Goal: Task Accomplishment & Management: Complete application form

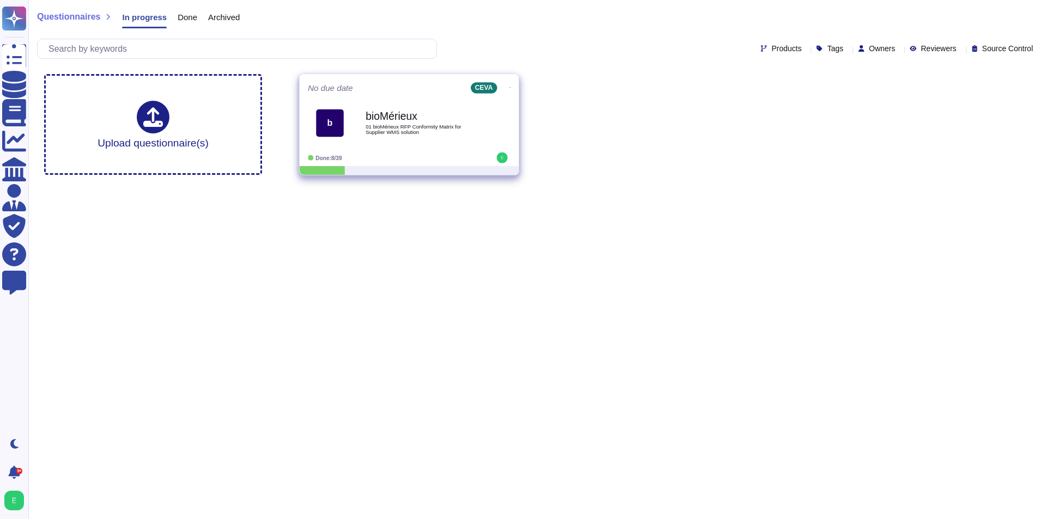
click at [416, 104] on div "bioMérieux 01 bioMérieux RFP Conformity Matrix for Supplier WMS solution" at bounding box center [421, 123] width 110 height 44
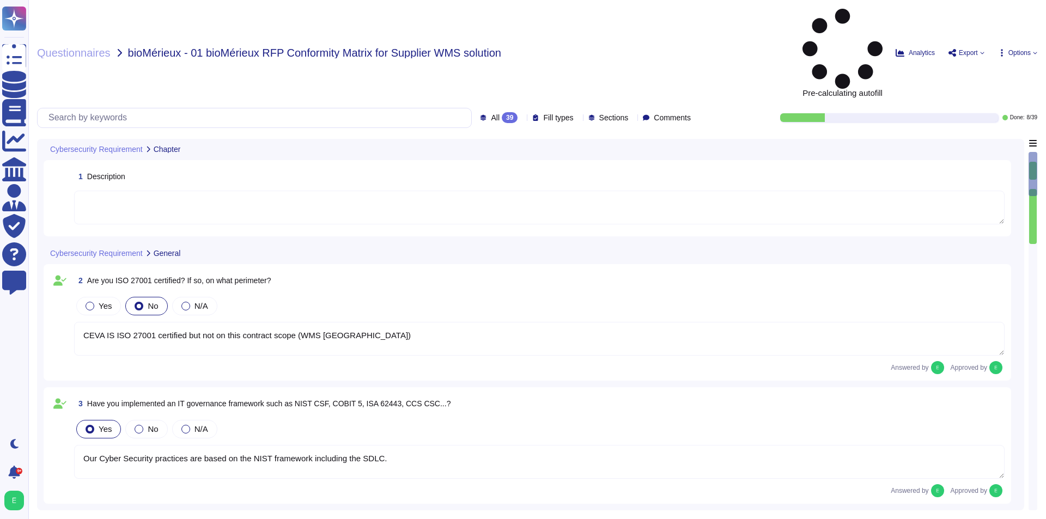
type textarea "CEVA IS ISO 27001 certified but not on this contract scope (WMS [GEOGRAPHIC_DAT…"
type textarea "Our Cyber Security practices are based on the NIST framework including the SDLC."
type textarea "There is a 24x7x365 staffed phone number available to customers/clients to repo…"
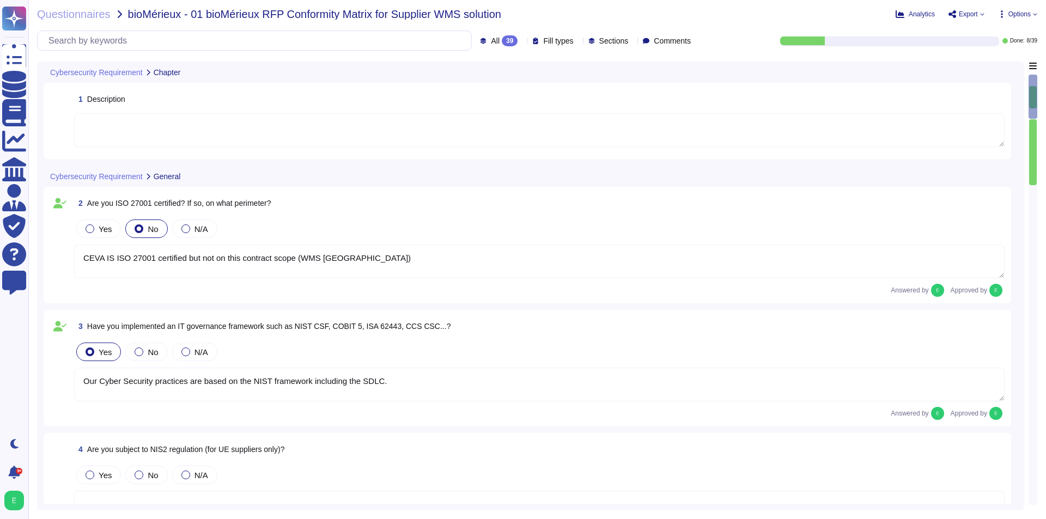
type textarea "There is a 24x7x365 staffed phone number available to customers/clients to repo…"
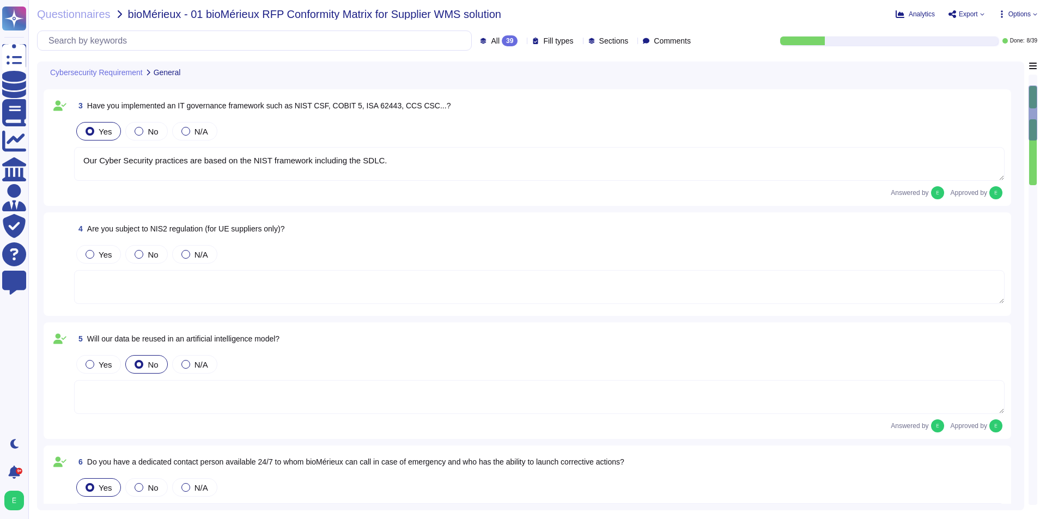
type textarea "We have an IS policy corpus, which is composed of several documents, including:…"
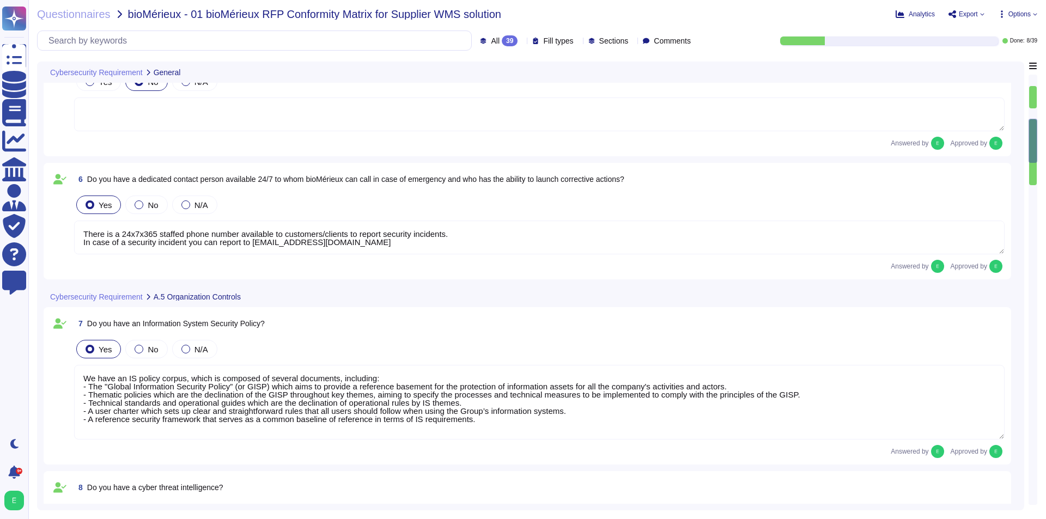
type textarea "We have a group Security Integration in Project Policy defining project design …"
type textarea "All our assets are acquired through a standardized asset acquisition process wh…"
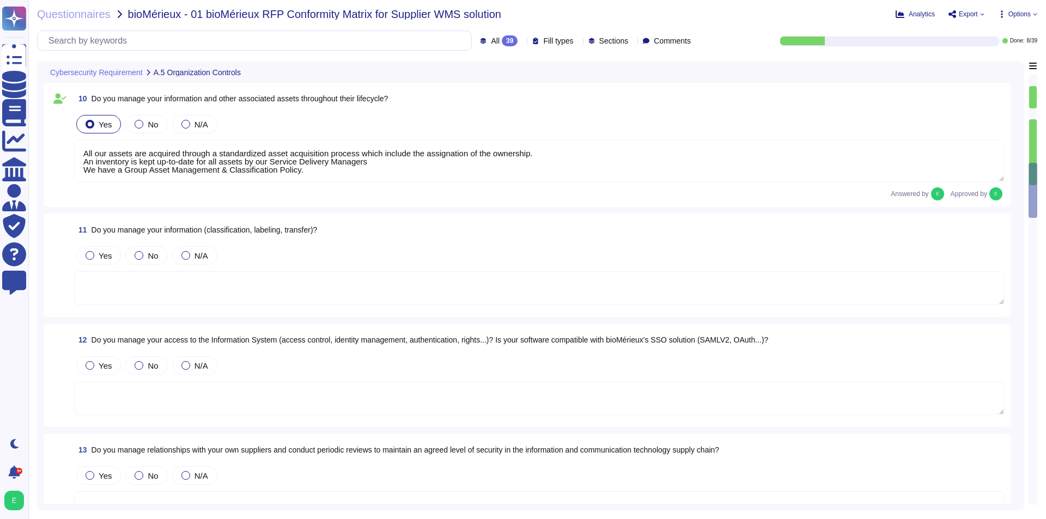
scroll to position [1144, 0]
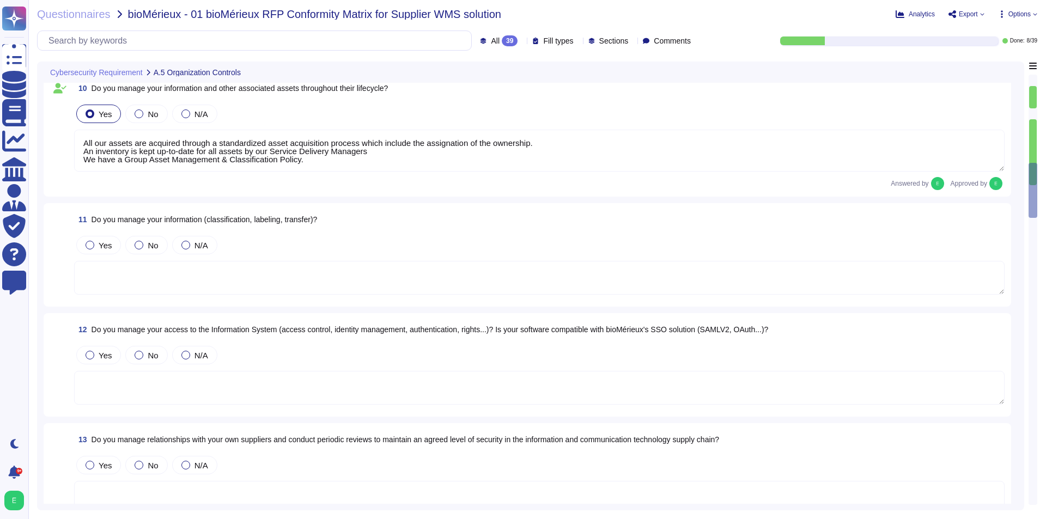
click at [363, 278] on textarea at bounding box center [539, 278] width 931 height 34
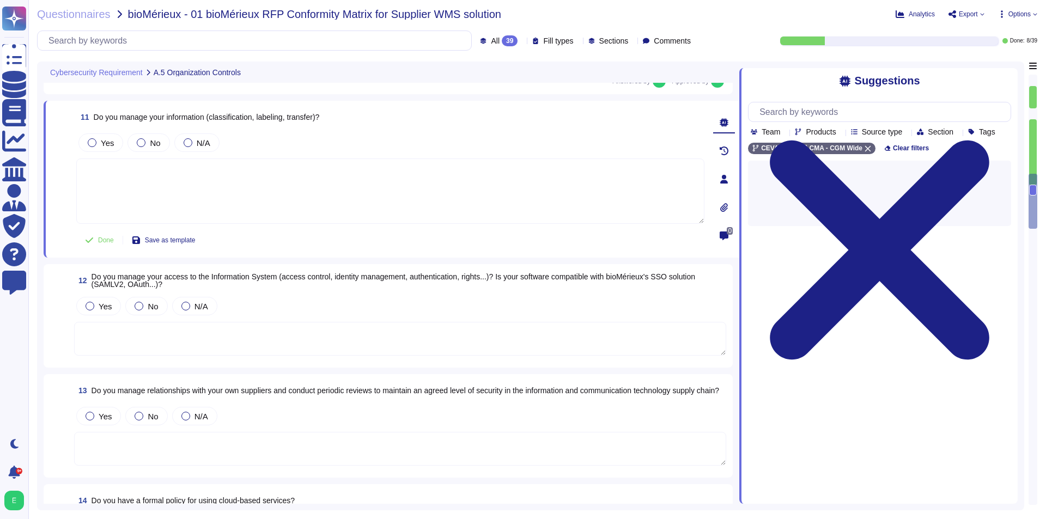
scroll to position [1253, 0]
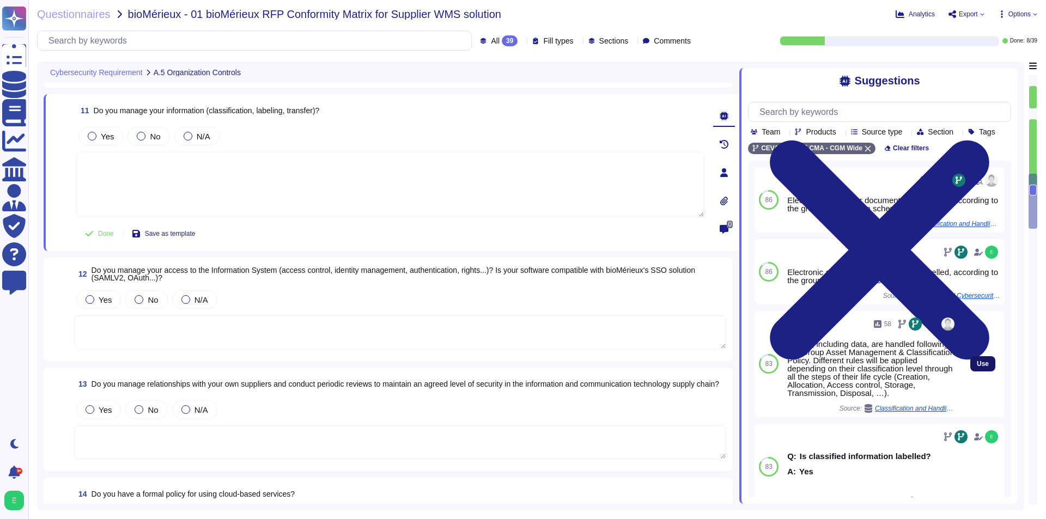
click at [970, 372] on button "Use" at bounding box center [982, 363] width 25 height 15
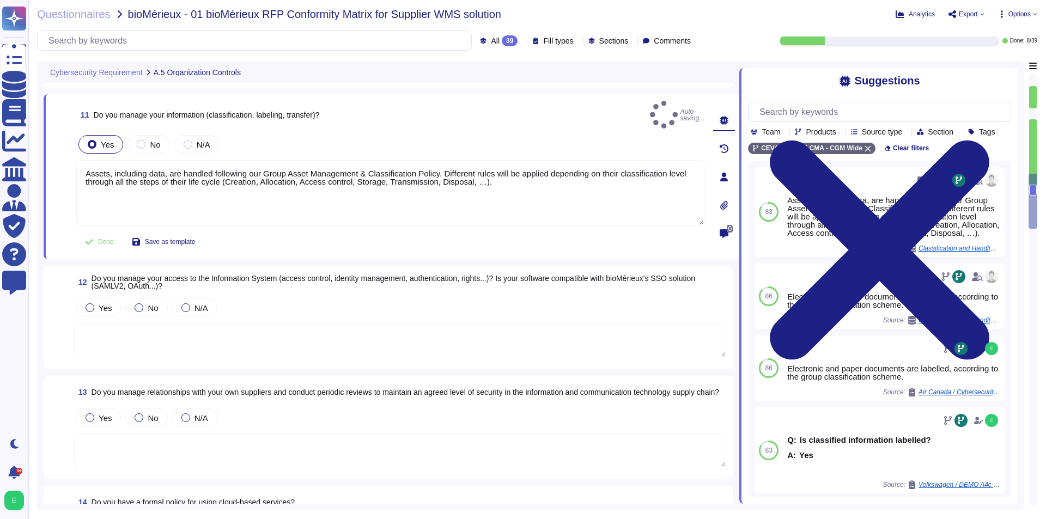
type textarea "Assets, including data, are handled following our Group Asset Management & Clas…"
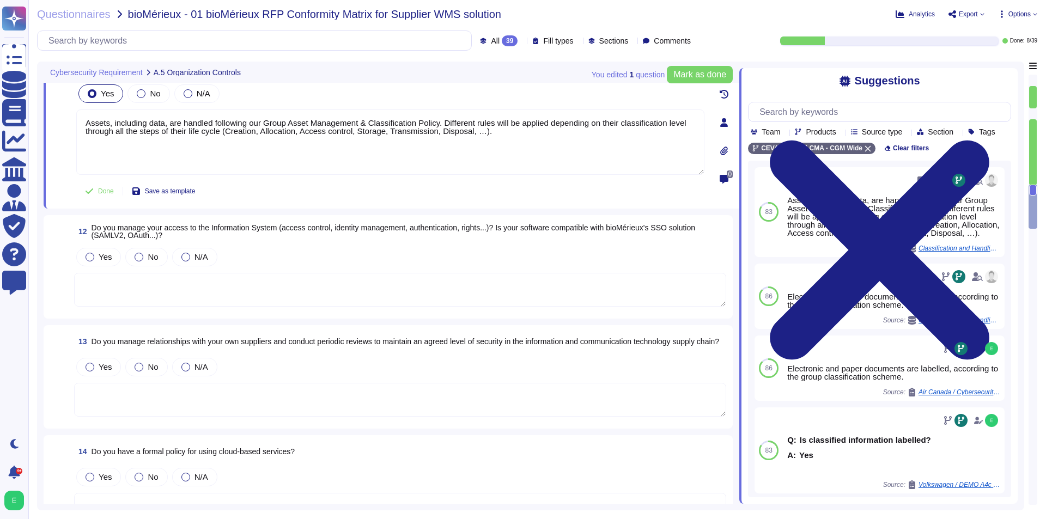
scroll to position [1308, 0]
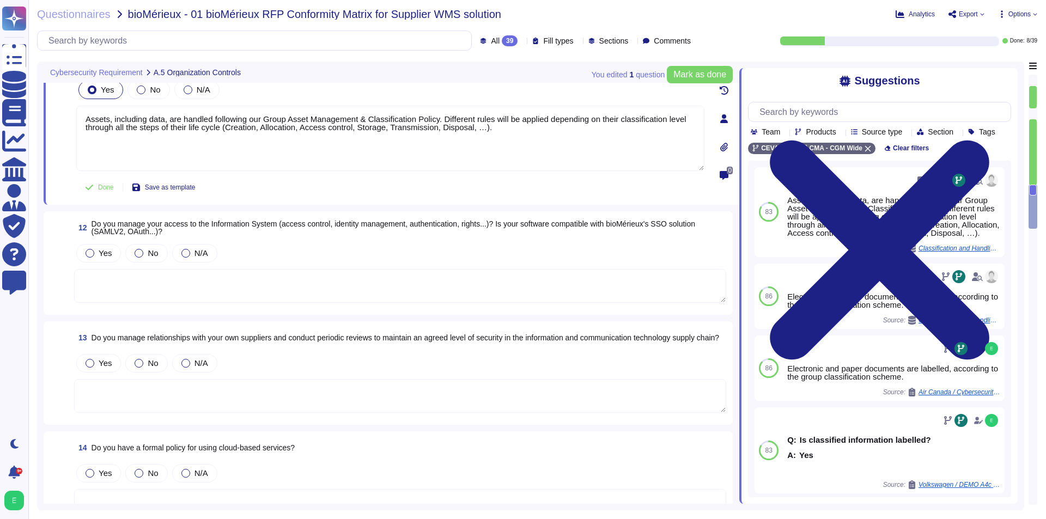
click at [253, 285] on textarea at bounding box center [400, 286] width 652 height 34
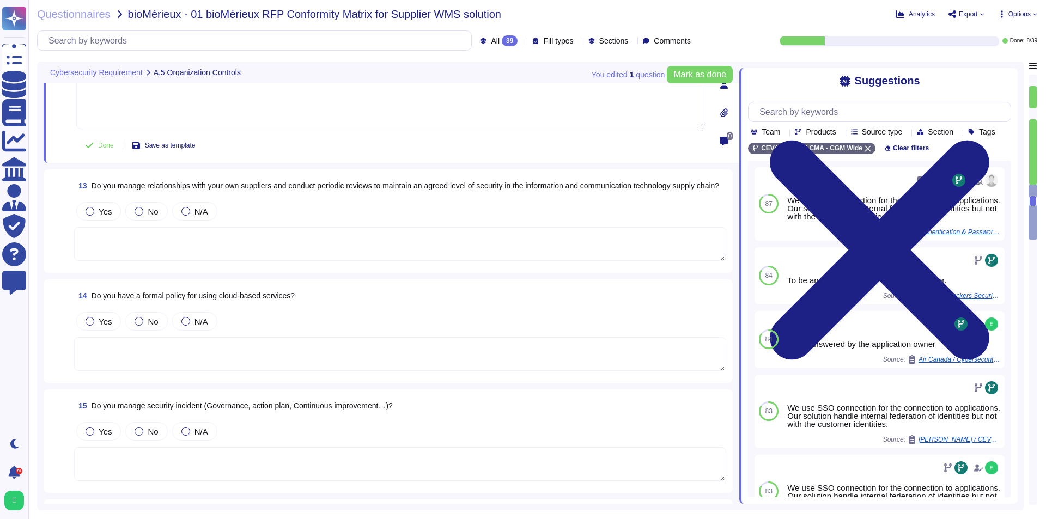
scroll to position [1471, 0]
type textarea "Must be answered by the IT application owner"
click at [179, 234] on textarea at bounding box center [400, 242] width 652 height 34
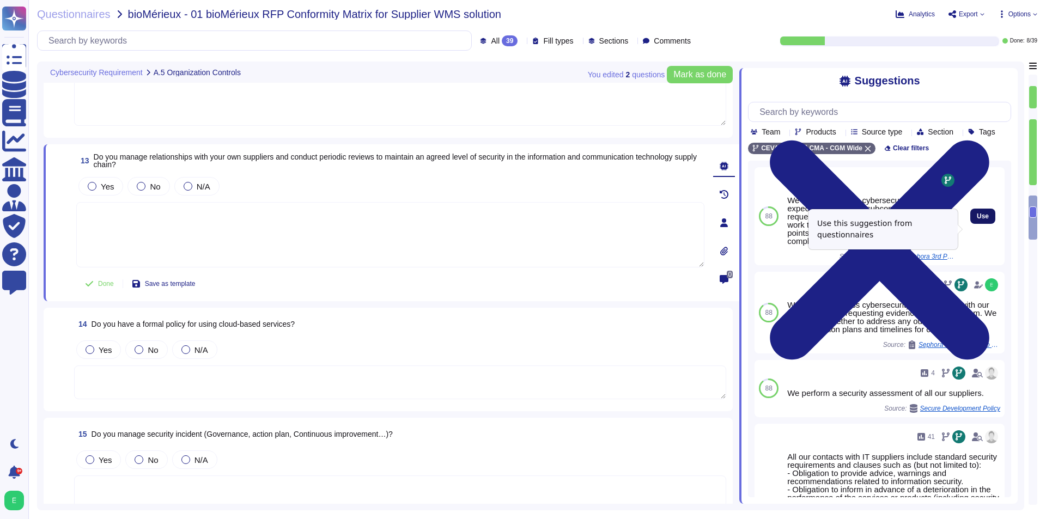
click at [970, 224] on button "Use" at bounding box center [982, 216] width 25 height 15
type textarea "We carefully assess cybersecurity expectations with our subcontractors, request…"
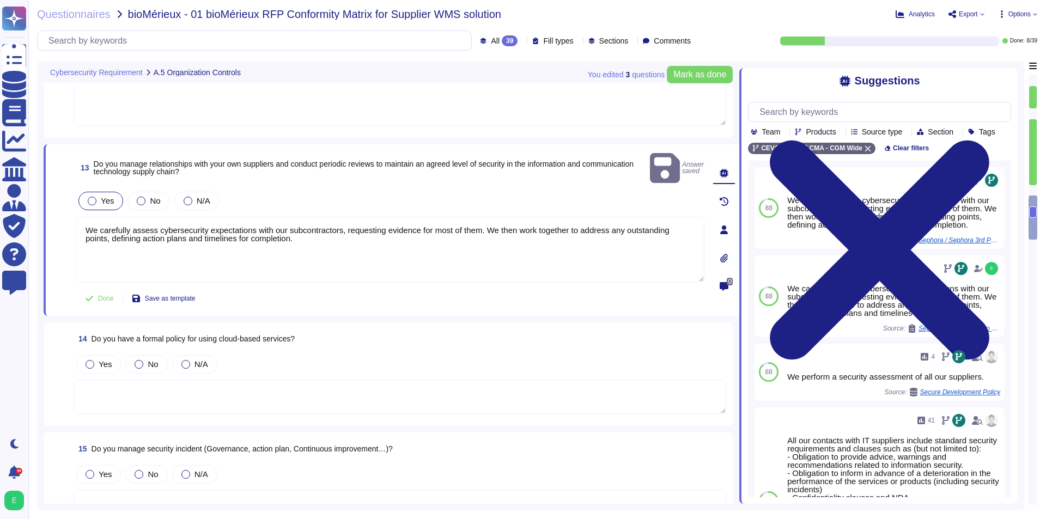
click at [96, 193] on div "Yes" at bounding box center [100, 201] width 45 height 19
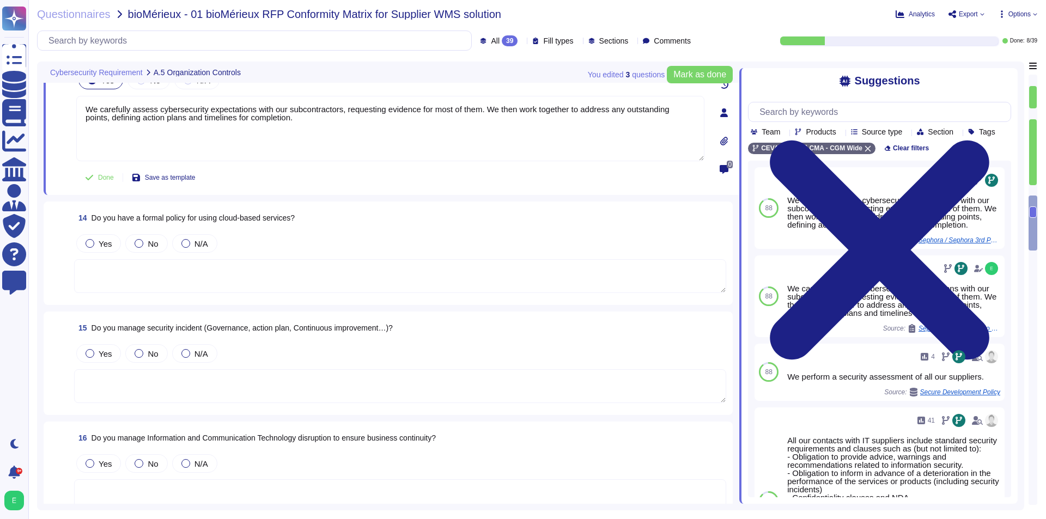
scroll to position [1580, 0]
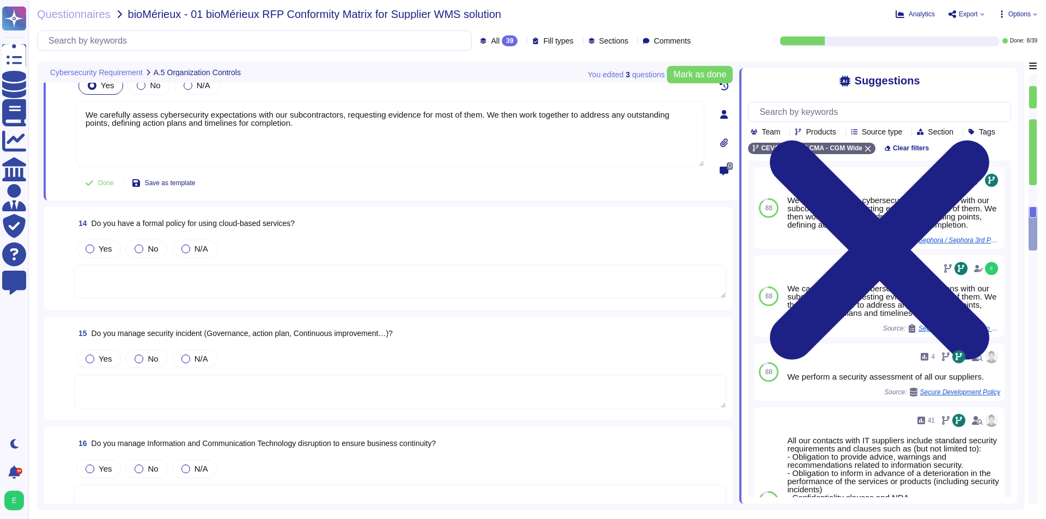
click at [208, 266] on textarea at bounding box center [400, 282] width 652 height 34
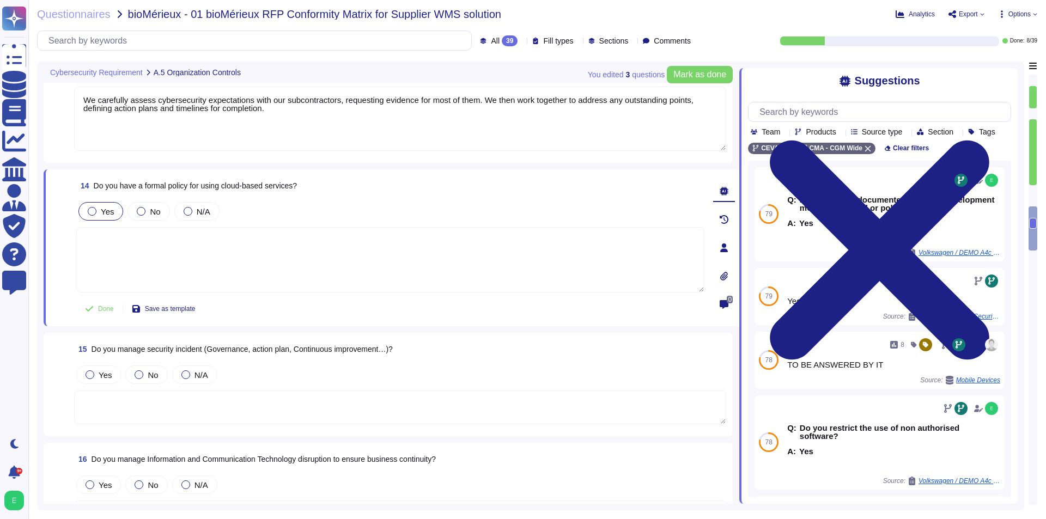
click at [115, 209] on div "Yes" at bounding box center [100, 211] width 45 height 19
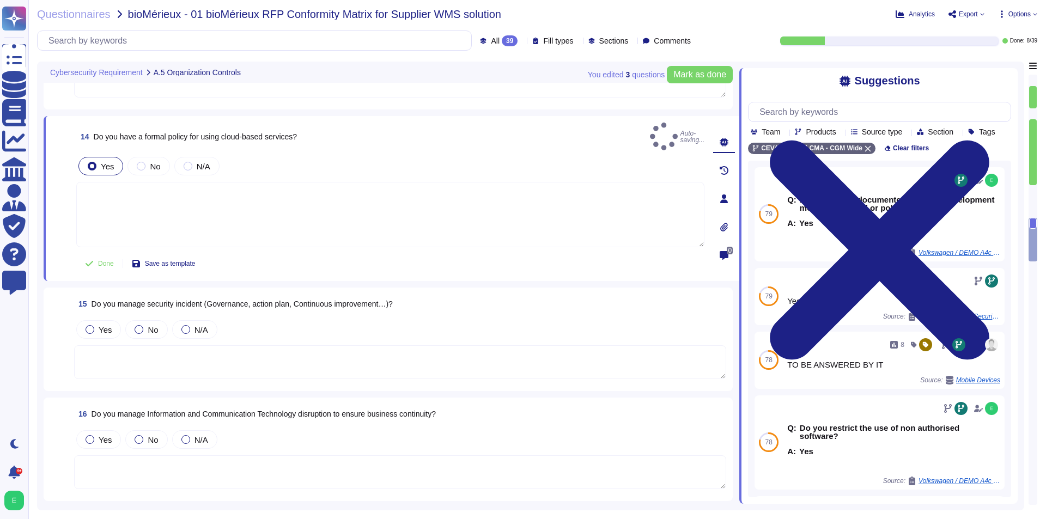
scroll to position [1689, 0]
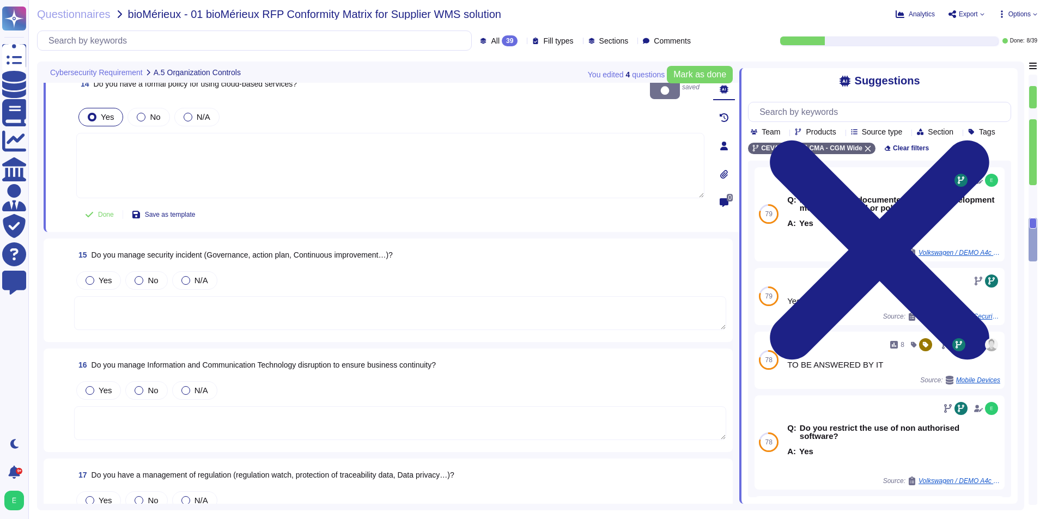
click at [183, 301] on textarea at bounding box center [400, 313] width 652 height 34
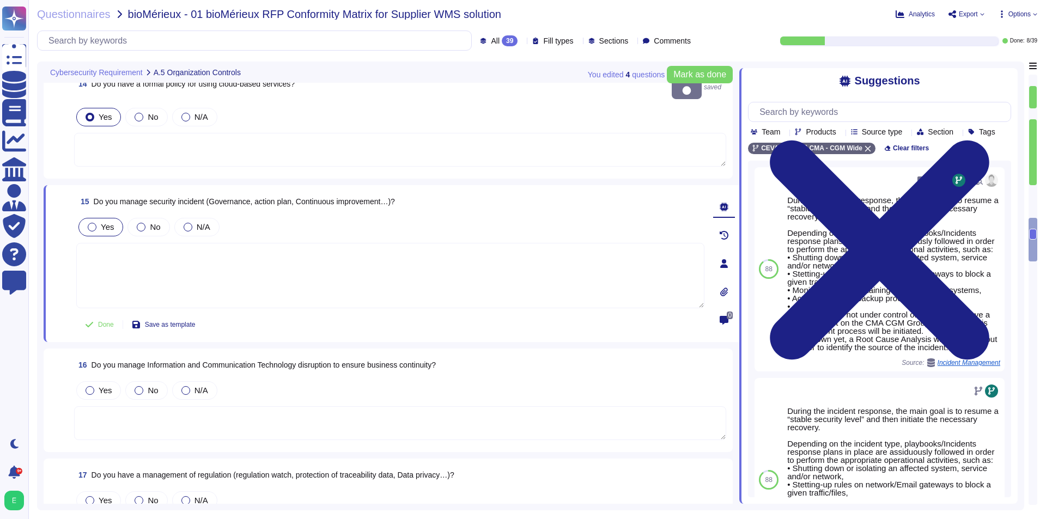
click at [114, 218] on div "Yes" at bounding box center [100, 227] width 45 height 19
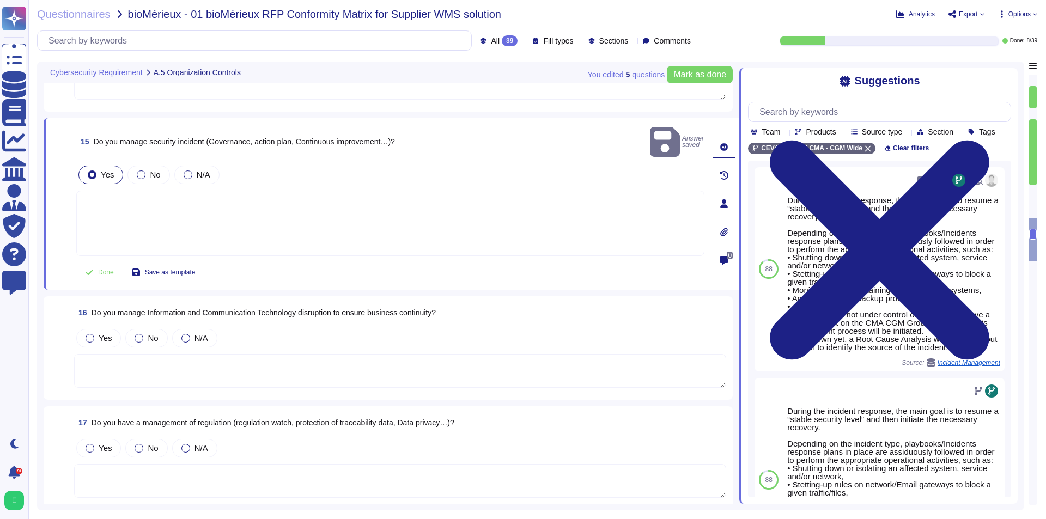
scroll to position [1798, 0]
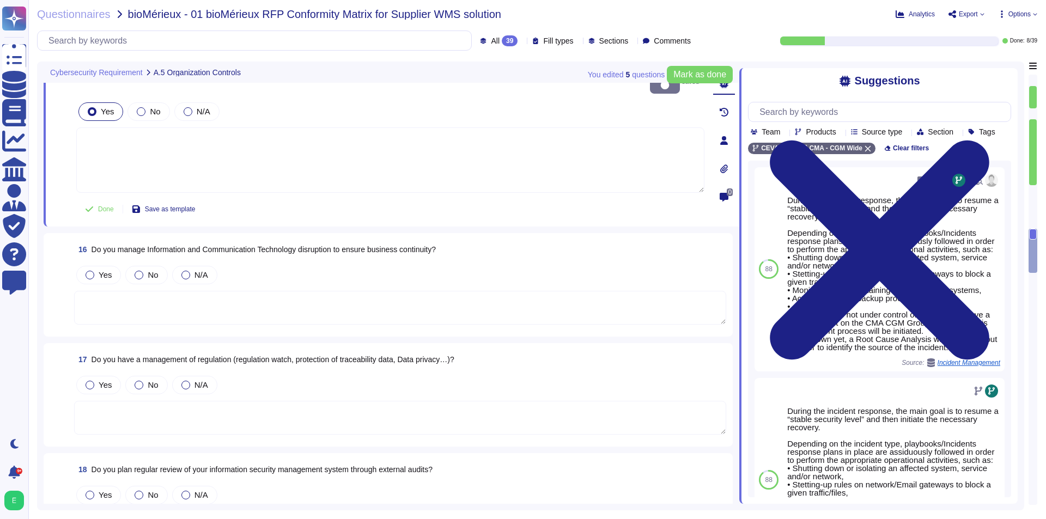
click at [176, 301] on textarea at bounding box center [400, 308] width 652 height 34
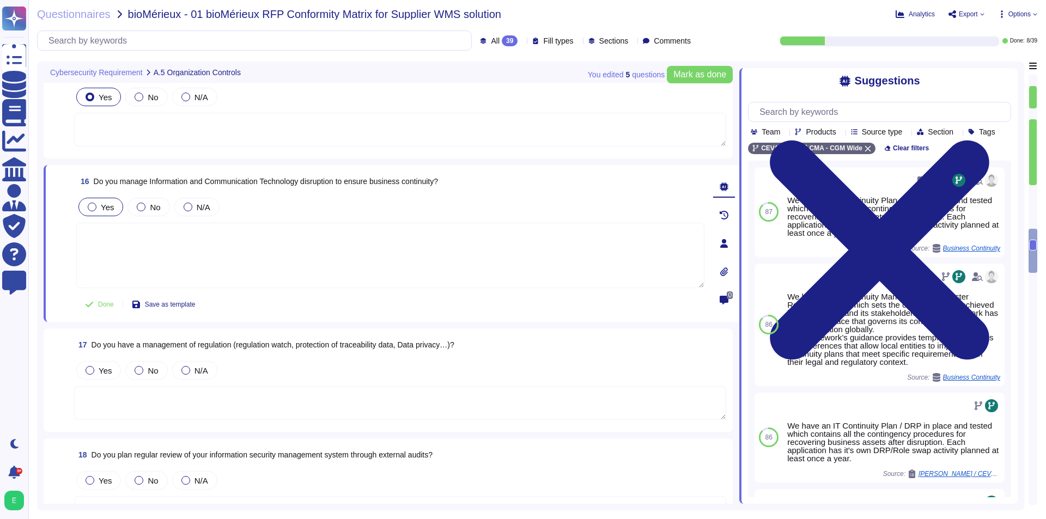
click at [106, 203] on span "Yes" at bounding box center [107, 207] width 13 height 9
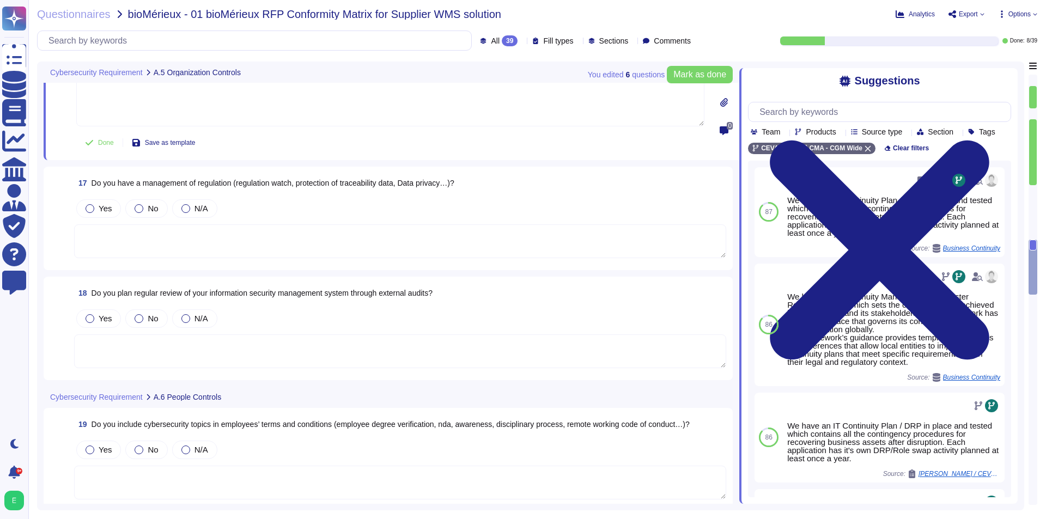
click at [179, 241] on textarea at bounding box center [400, 241] width 652 height 34
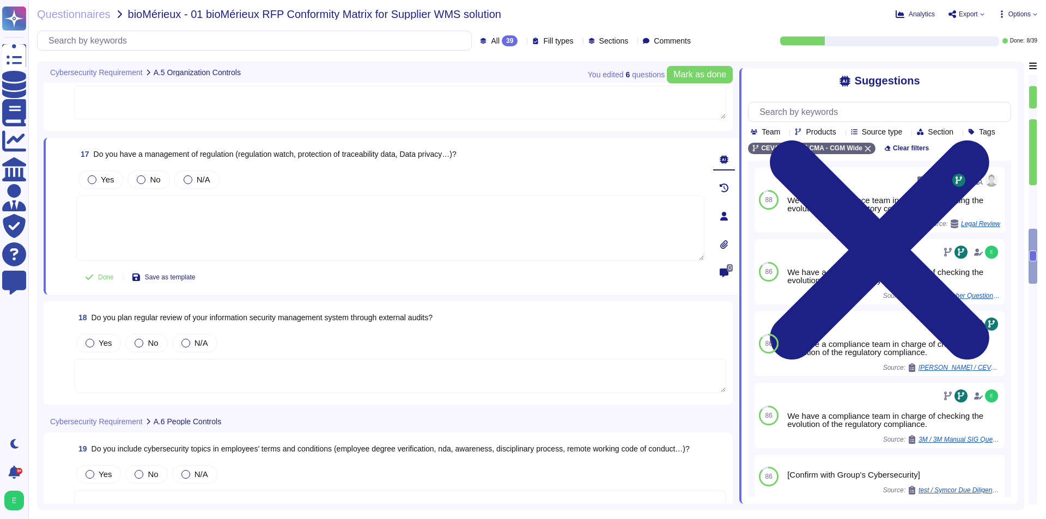
scroll to position [1822, 0]
type textarea "We carefully assess cybersecurity expectations with our subcontractors, request…"
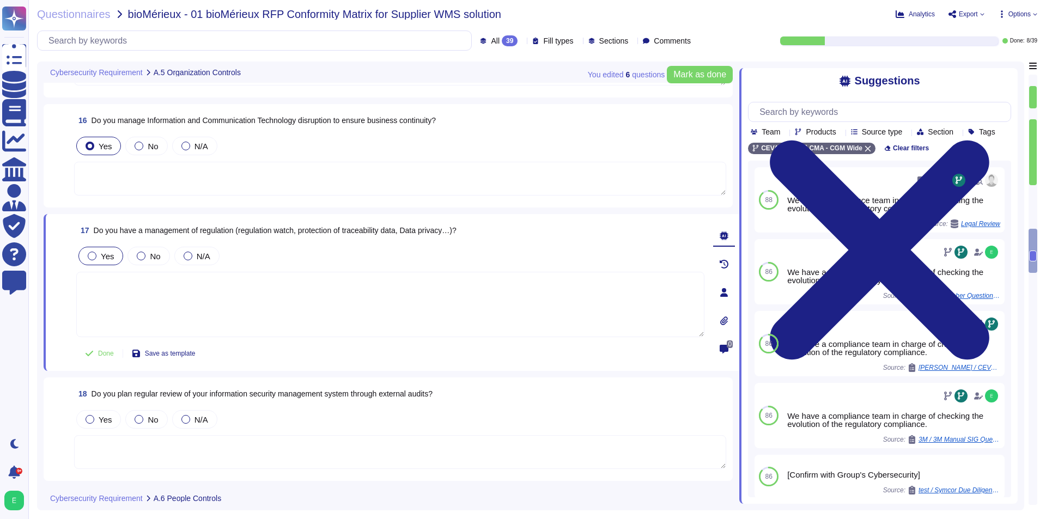
click at [95, 262] on div "Yes" at bounding box center [100, 256] width 45 height 19
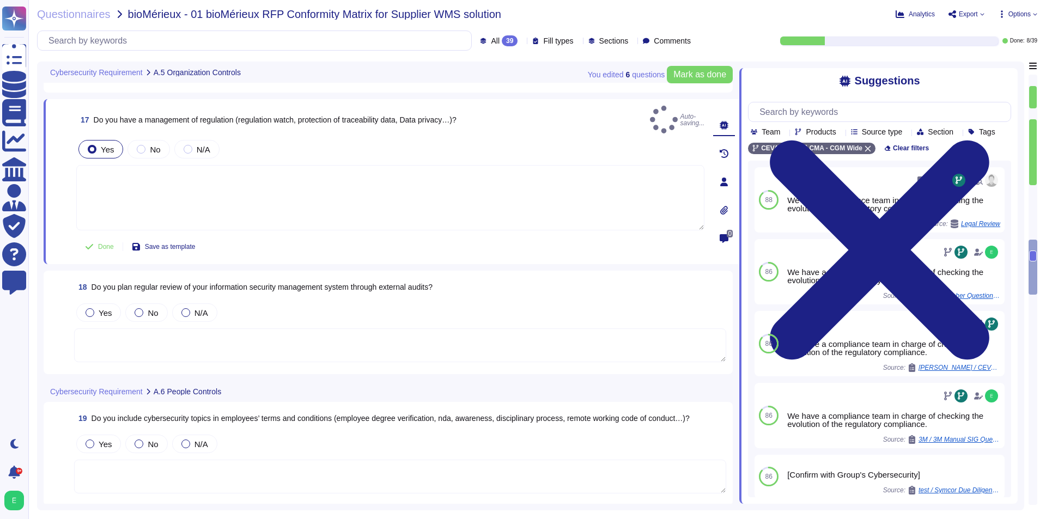
scroll to position [1931, 0]
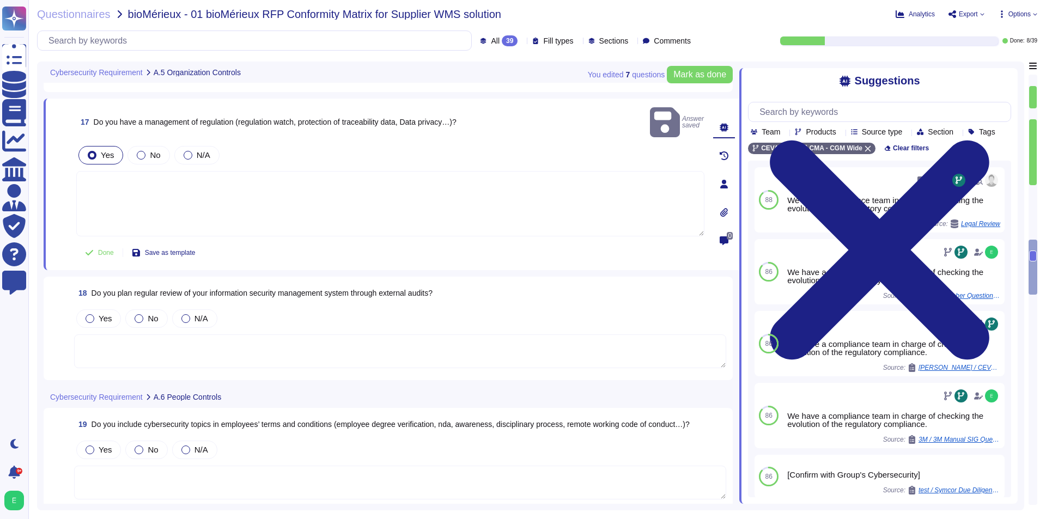
click at [231, 335] on textarea at bounding box center [400, 352] width 652 height 34
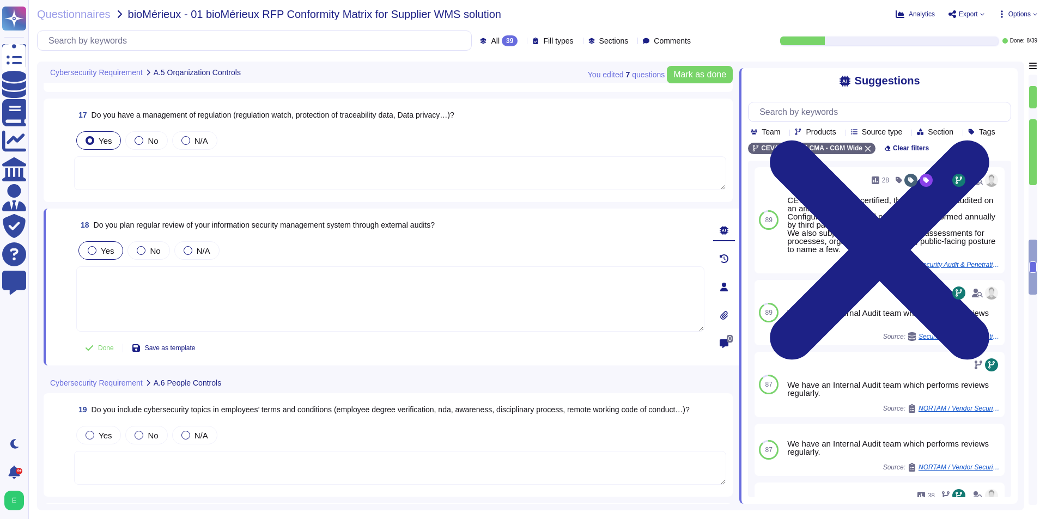
click at [106, 248] on span "Yes" at bounding box center [107, 250] width 13 height 9
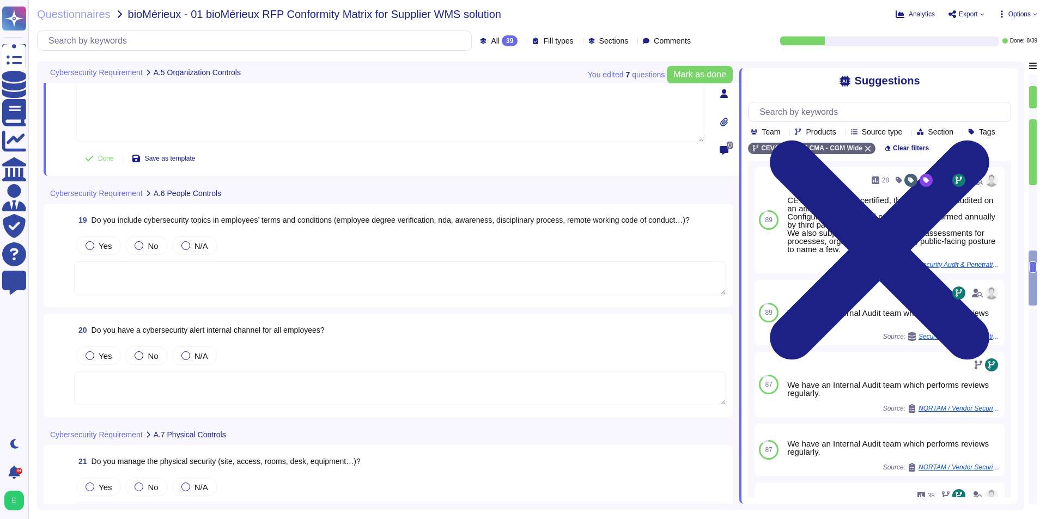
scroll to position [2149, 0]
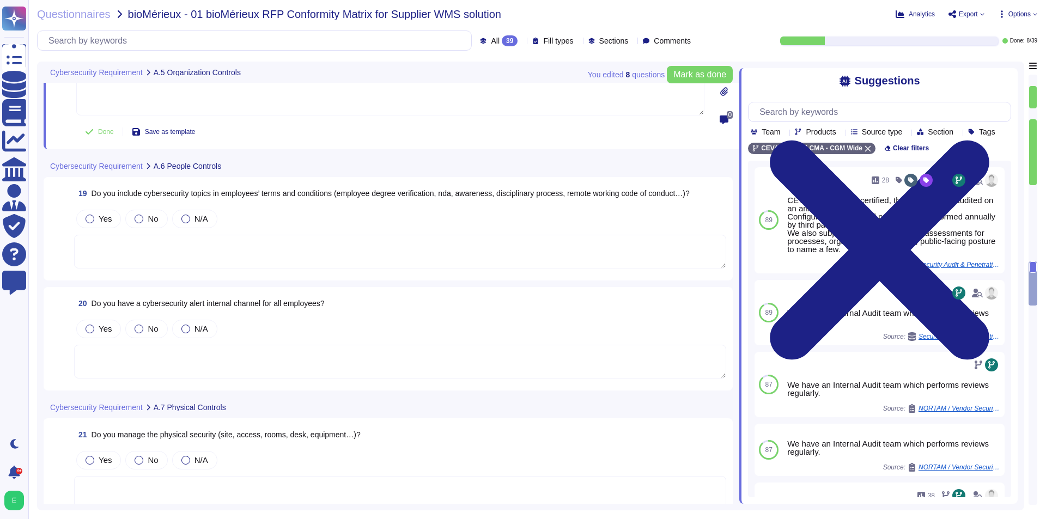
click at [214, 235] on textarea at bounding box center [400, 252] width 652 height 34
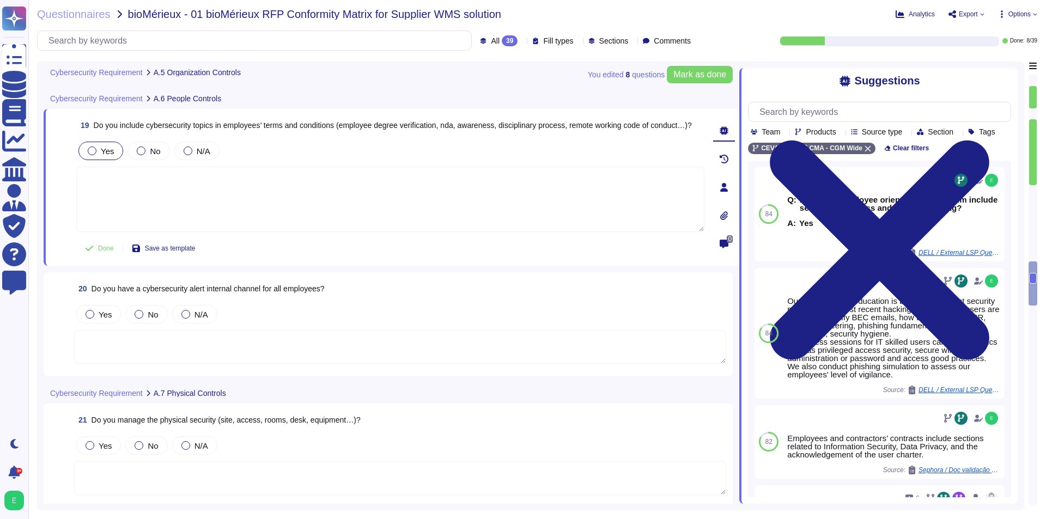
drag, startPoint x: 113, startPoint y: 161, endPoint x: 110, endPoint y: 156, distance: 5.8
click at [112, 160] on div "Yes No N/A" at bounding box center [390, 150] width 628 height 23
click at [107, 153] on span "Yes" at bounding box center [107, 151] width 13 height 9
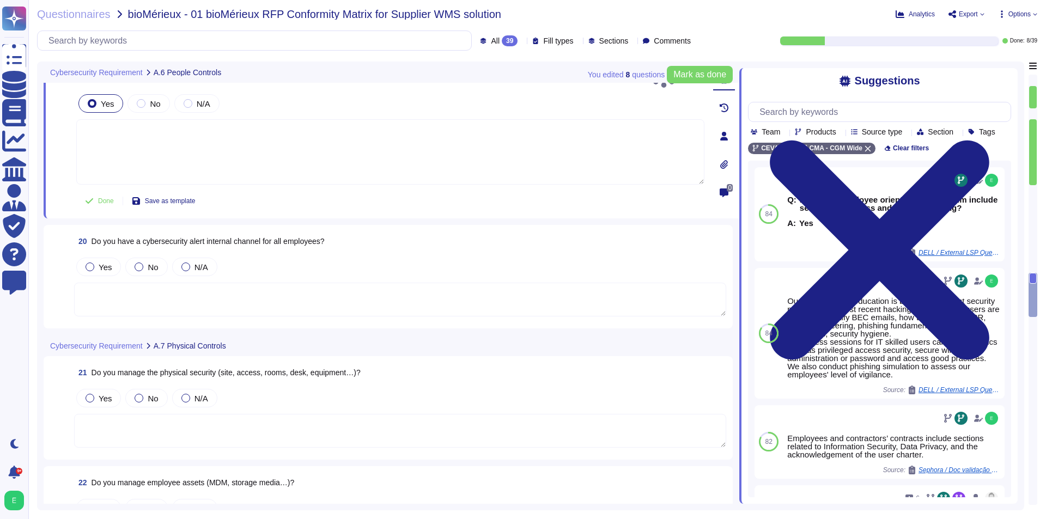
scroll to position [2258, 0]
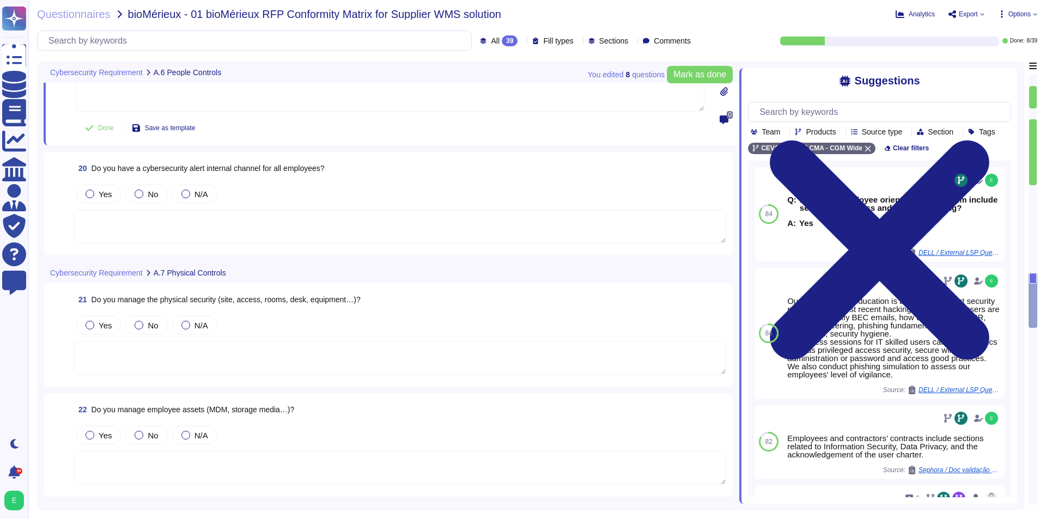
click at [167, 232] on textarea at bounding box center [400, 227] width 652 height 34
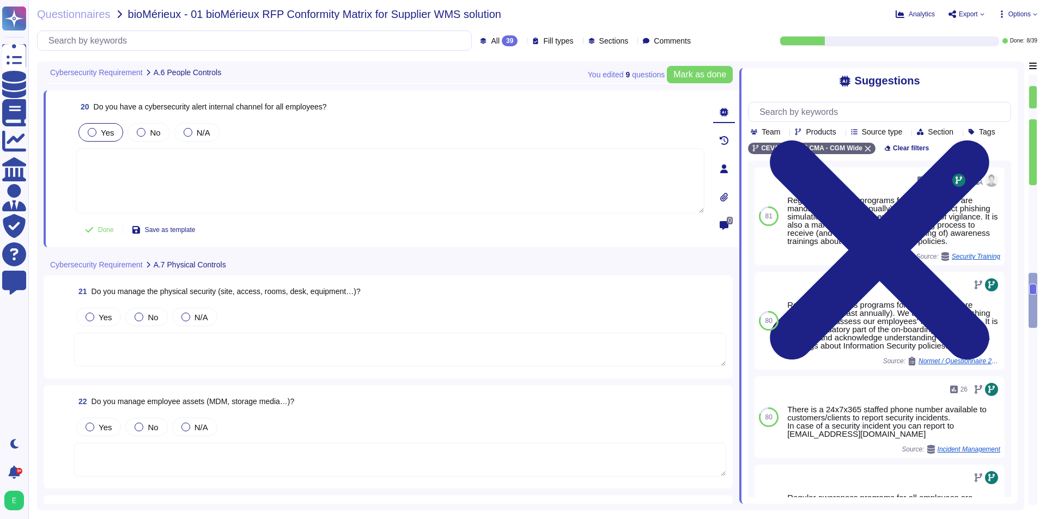
click at [96, 136] on label "Yes" at bounding box center [101, 132] width 26 height 9
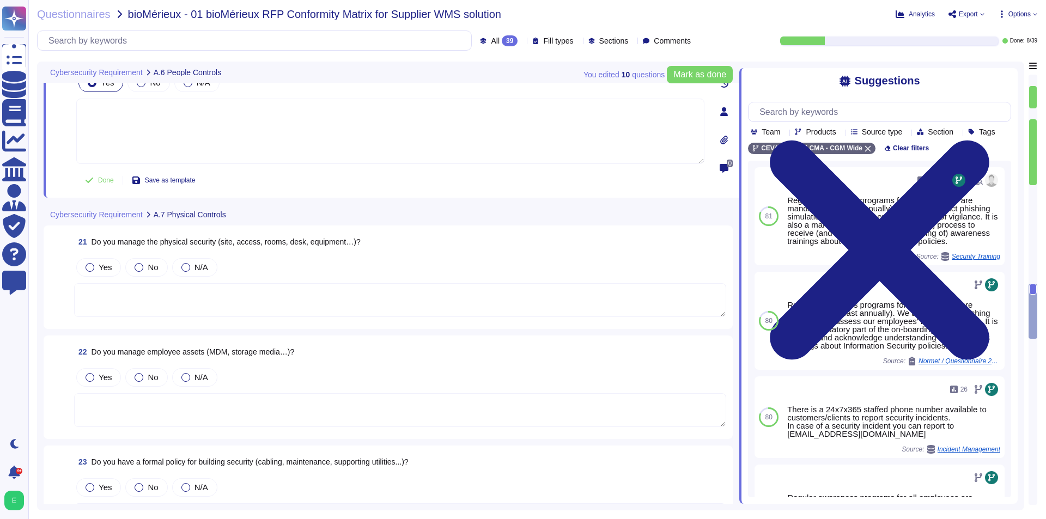
scroll to position [2421, 0]
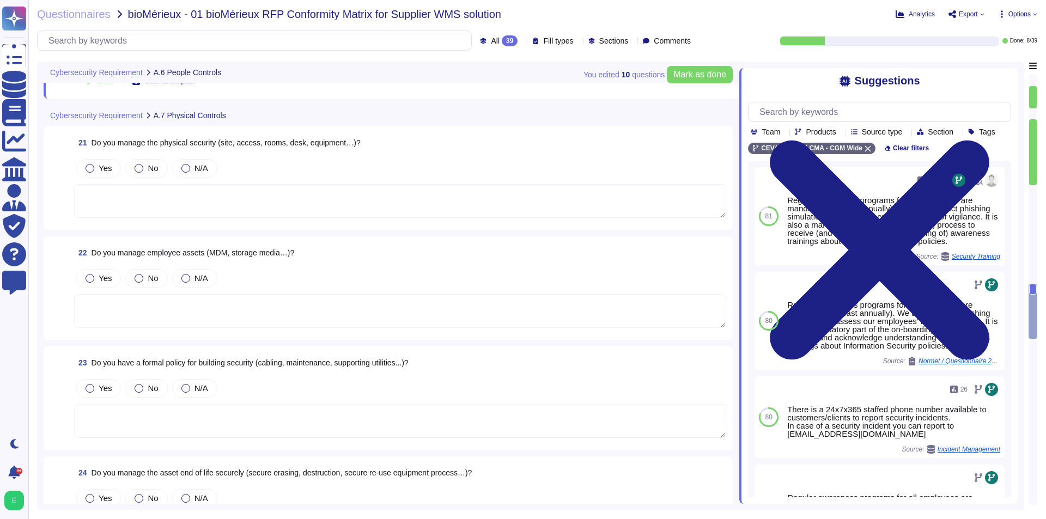
click at [227, 189] on textarea at bounding box center [400, 201] width 652 height 34
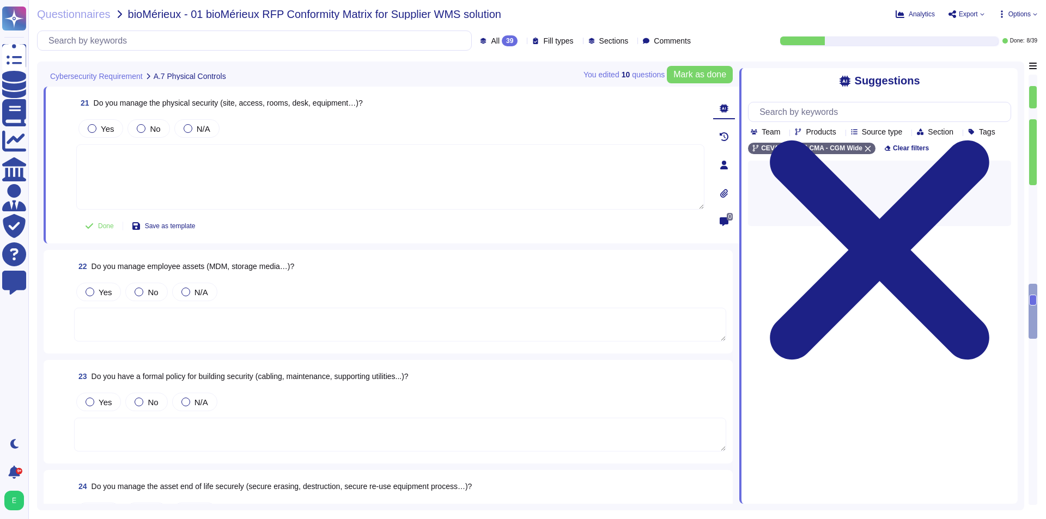
scroll to position [2367, 0]
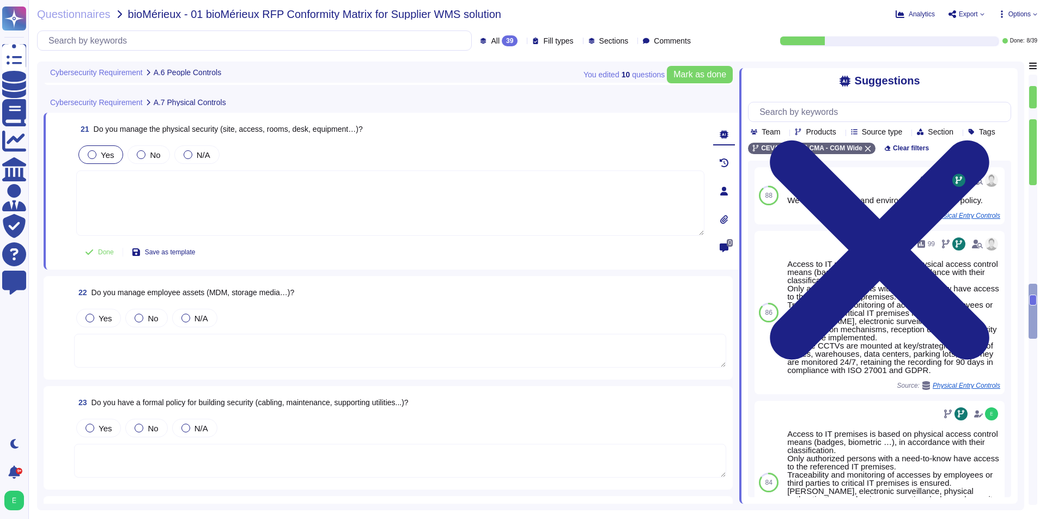
click at [100, 152] on label "Yes" at bounding box center [101, 154] width 26 height 9
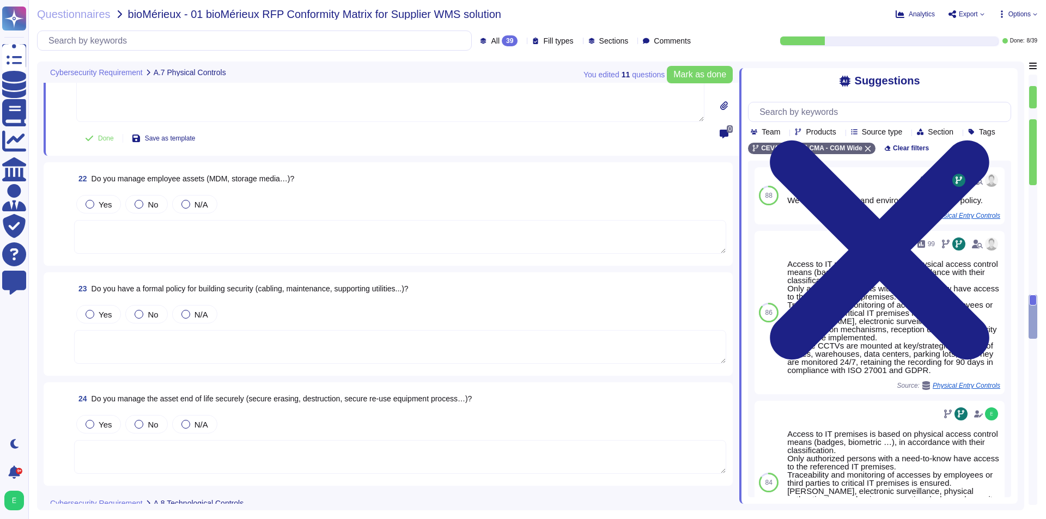
scroll to position [2476, 0]
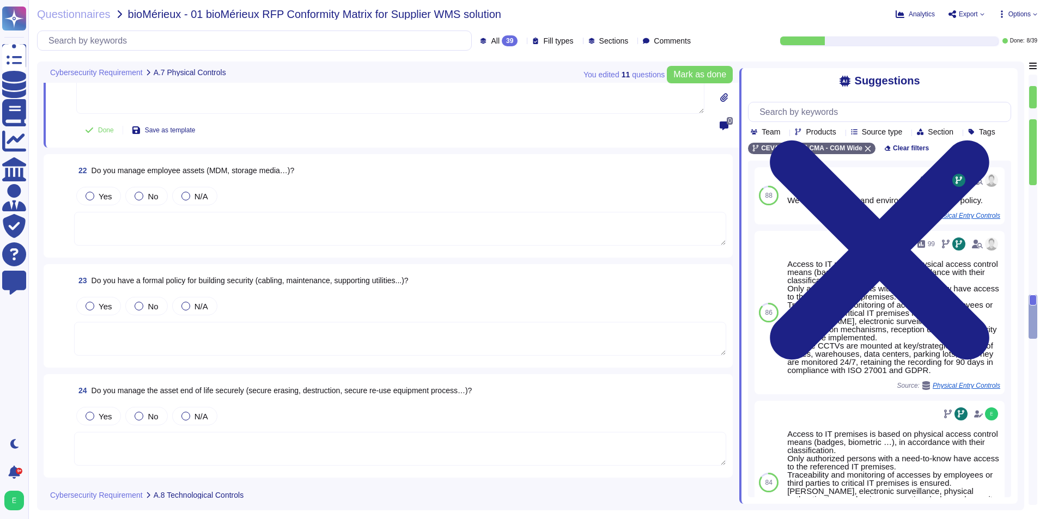
click at [280, 241] on textarea at bounding box center [400, 229] width 652 height 34
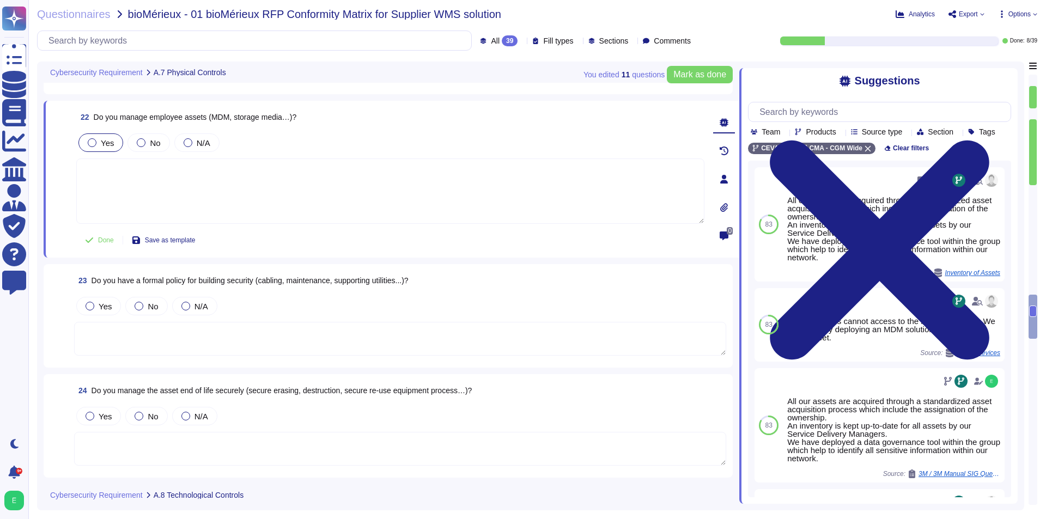
click at [105, 148] on span "Yes" at bounding box center [107, 142] width 13 height 9
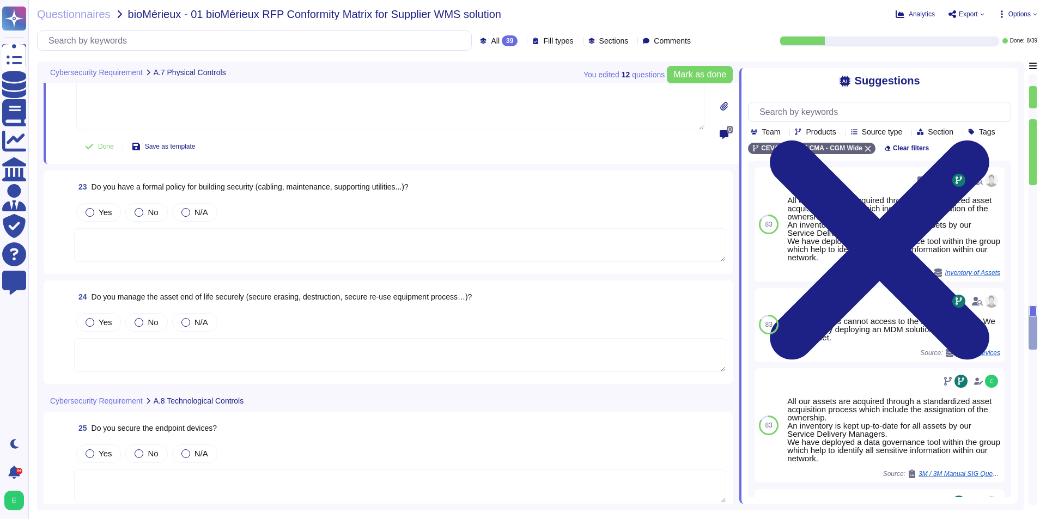
scroll to position [2585, 0]
click at [172, 241] on textarea at bounding box center [400, 245] width 652 height 34
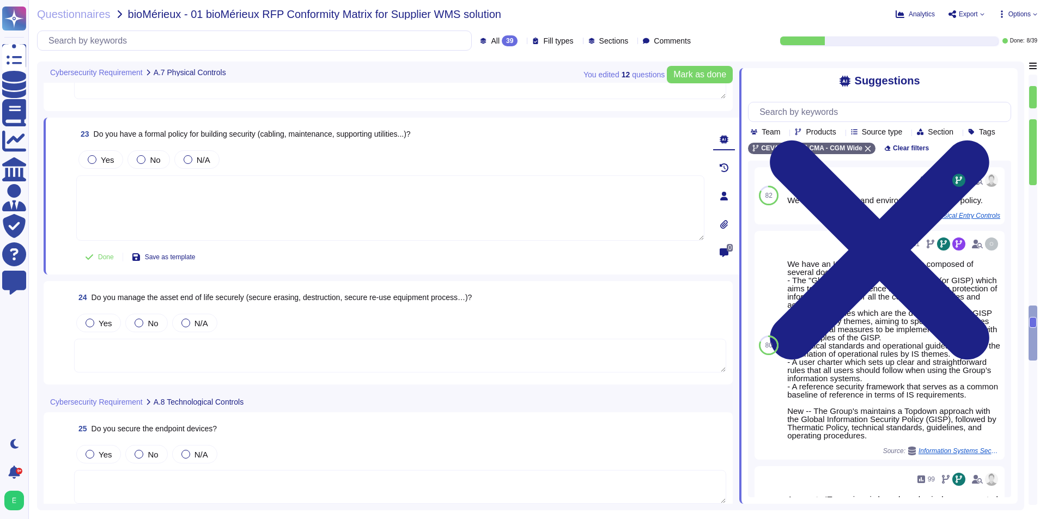
scroll to position [2421, 0]
